Goal: Information Seeking & Learning: Learn about a topic

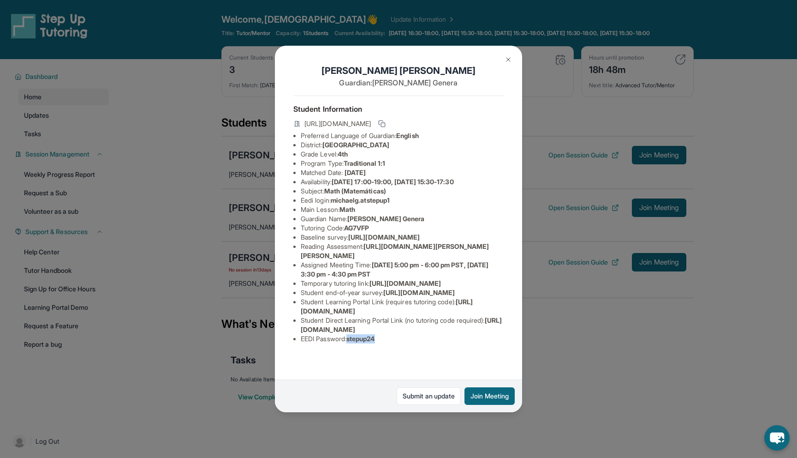
scroll to position [59, 0]
click at [507, 63] on img at bounding box center [508, 59] width 7 height 7
